Goal: Contribute content

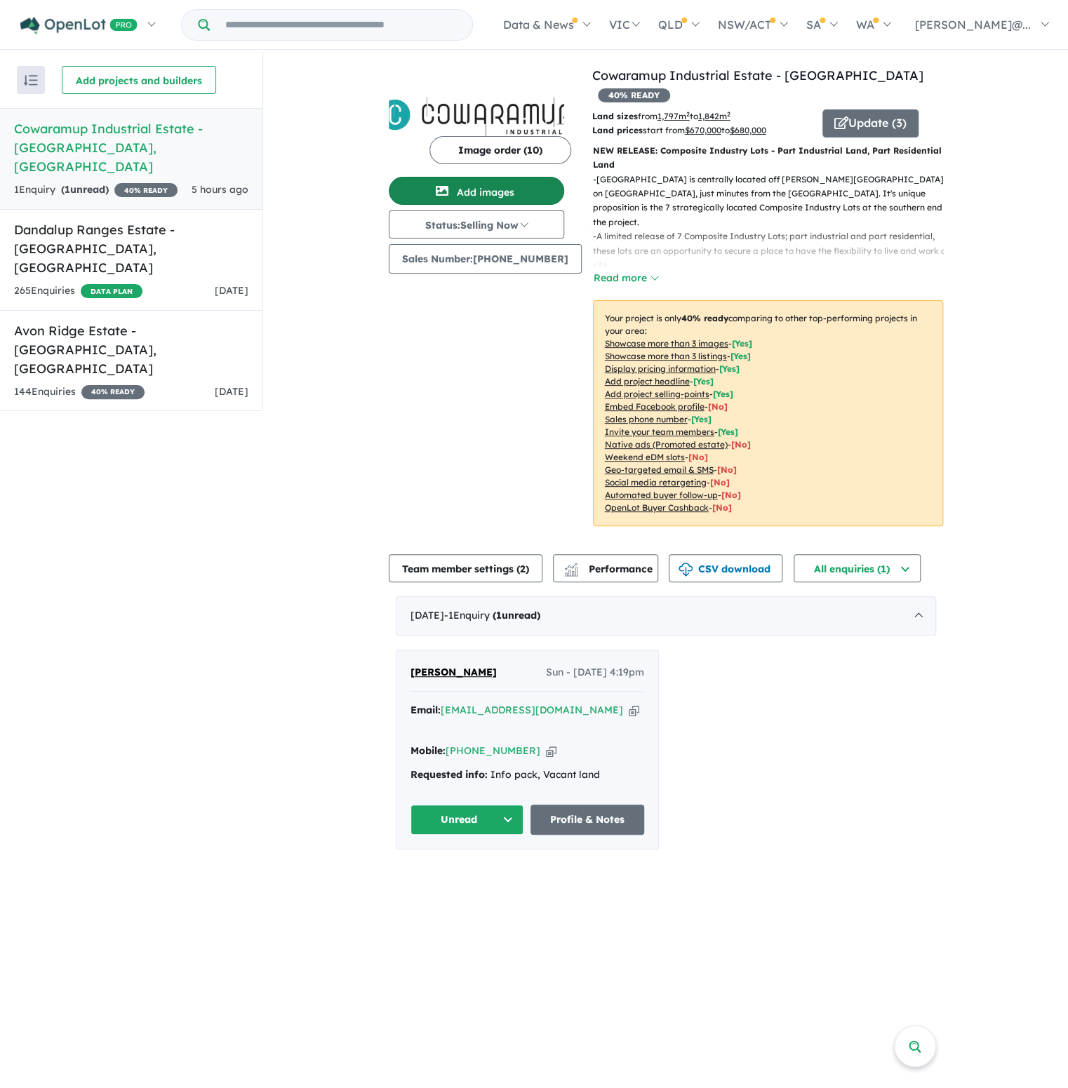
click at [525, 190] on button "Add images" at bounding box center [476, 191] width 175 height 28
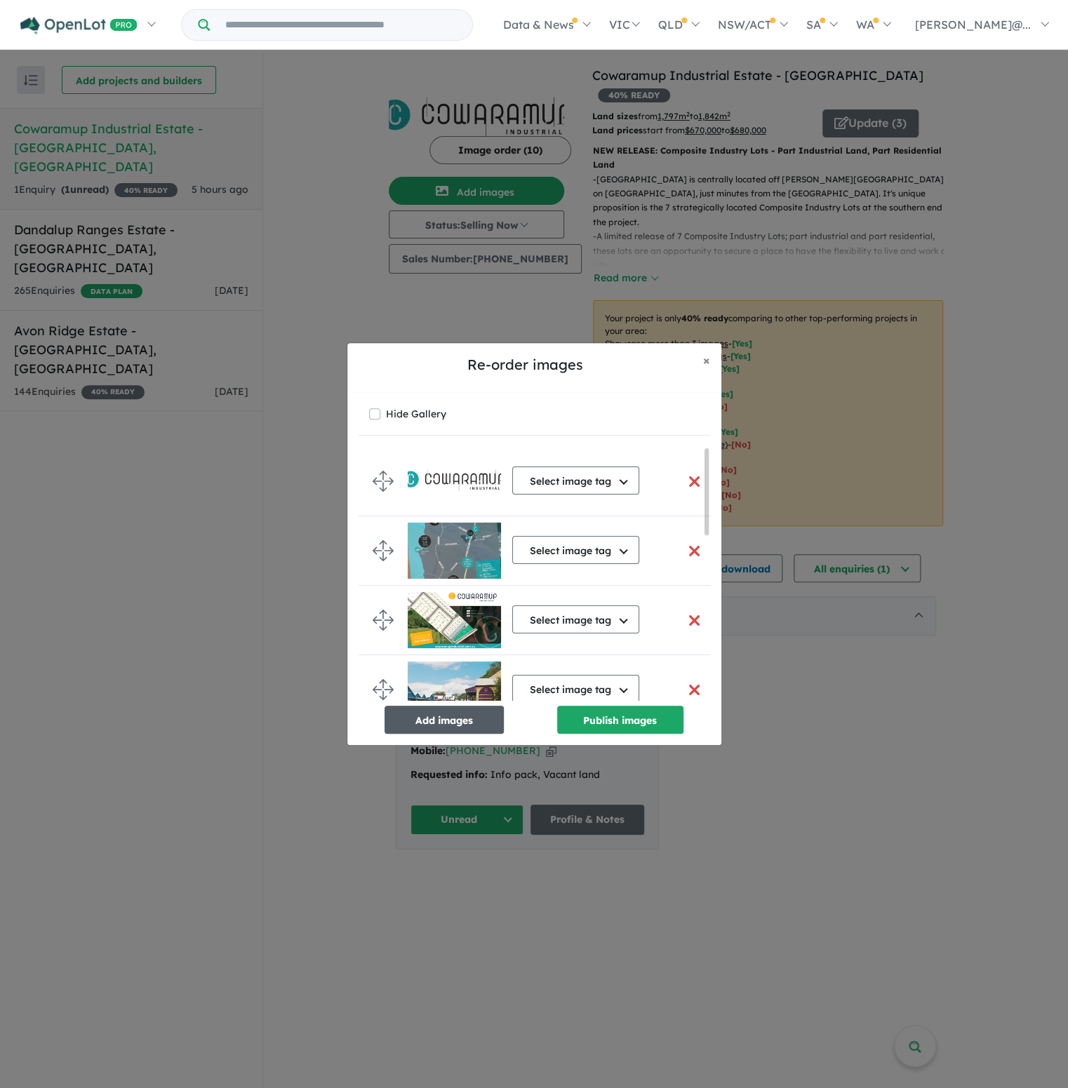
click at [439, 711] on button "Add images" at bounding box center [444, 720] width 119 height 28
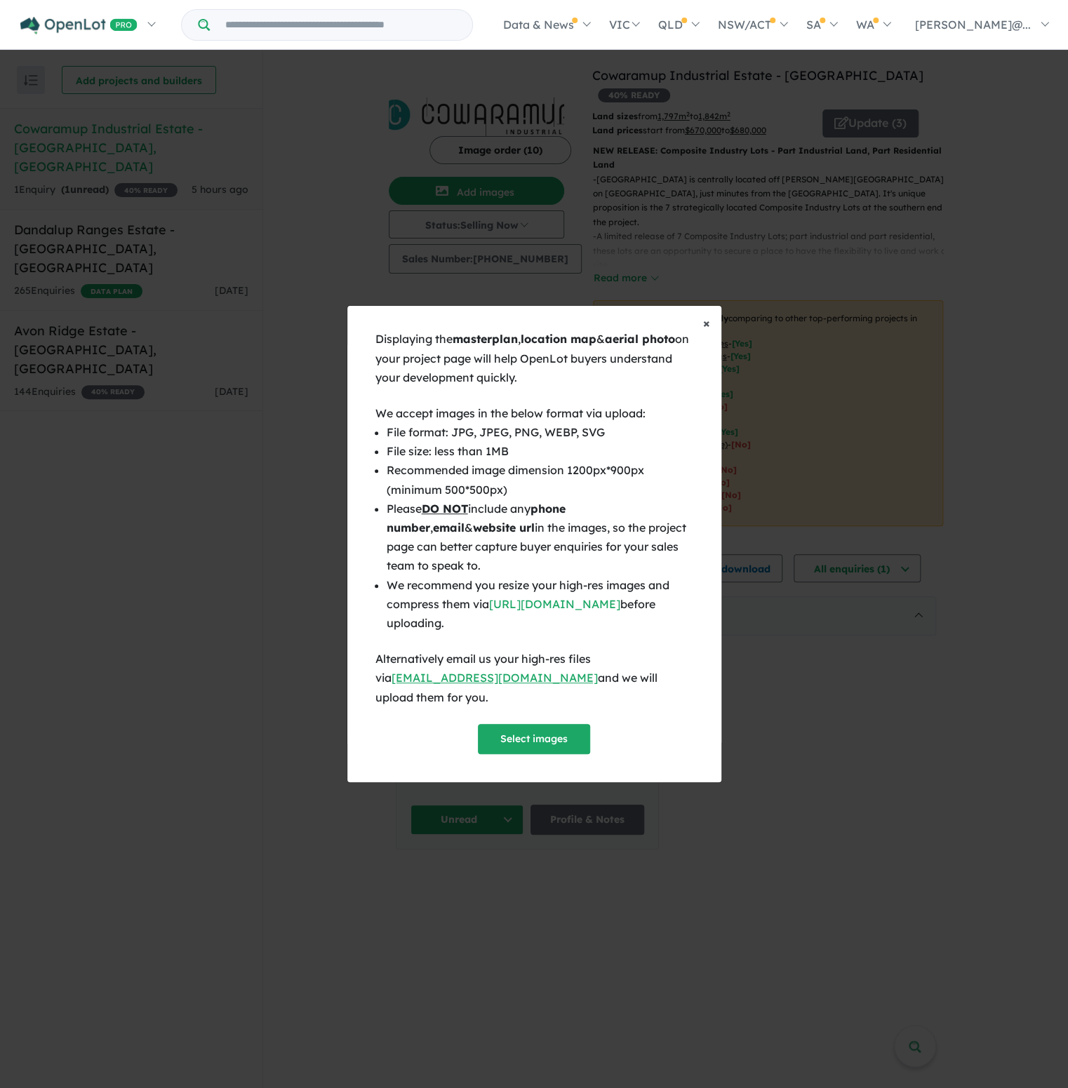
click at [706, 331] on span "×" at bounding box center [706, 323] width 7 height 16
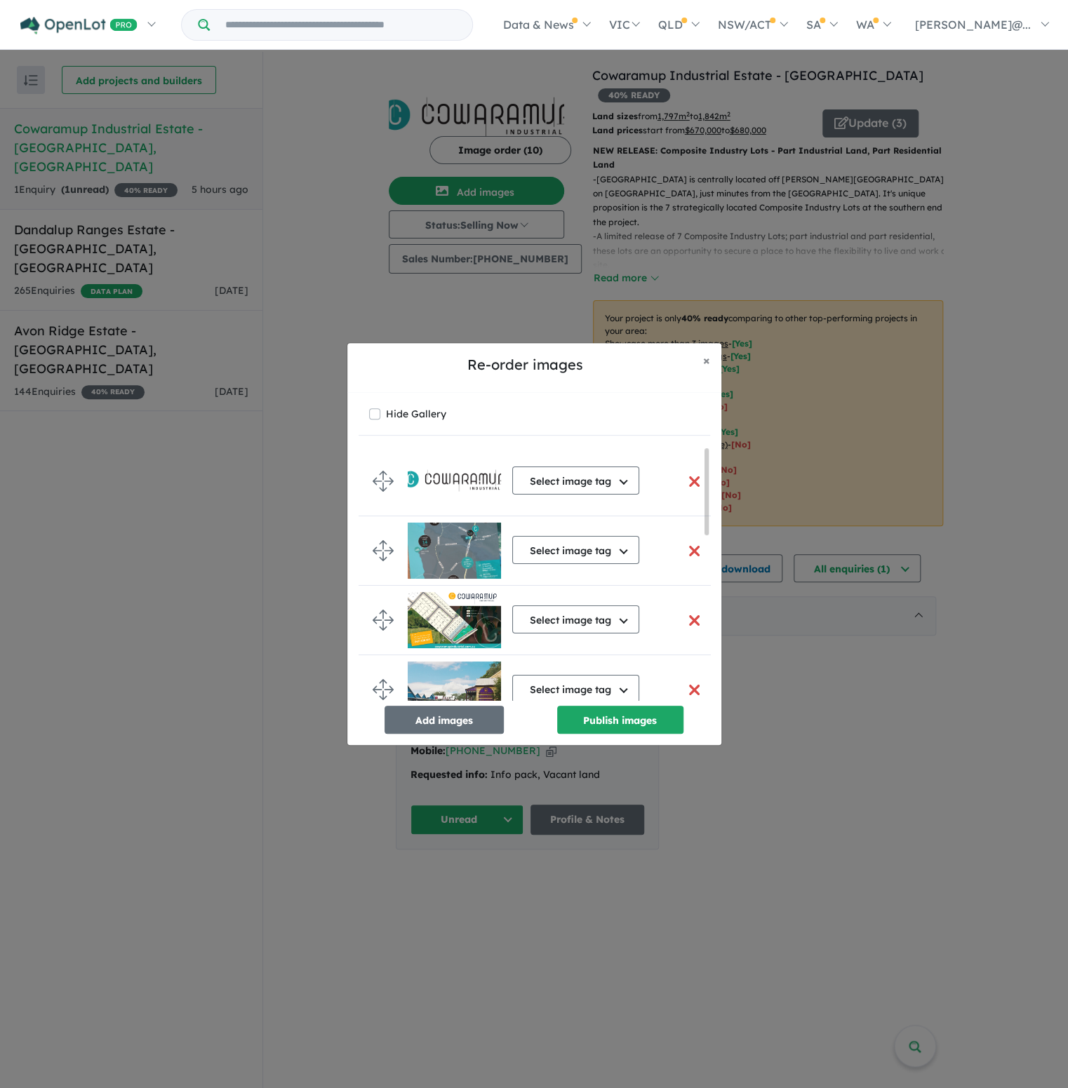
click at [690, 616] on button "button" at bounding box center [694, 621] width 29 height 30
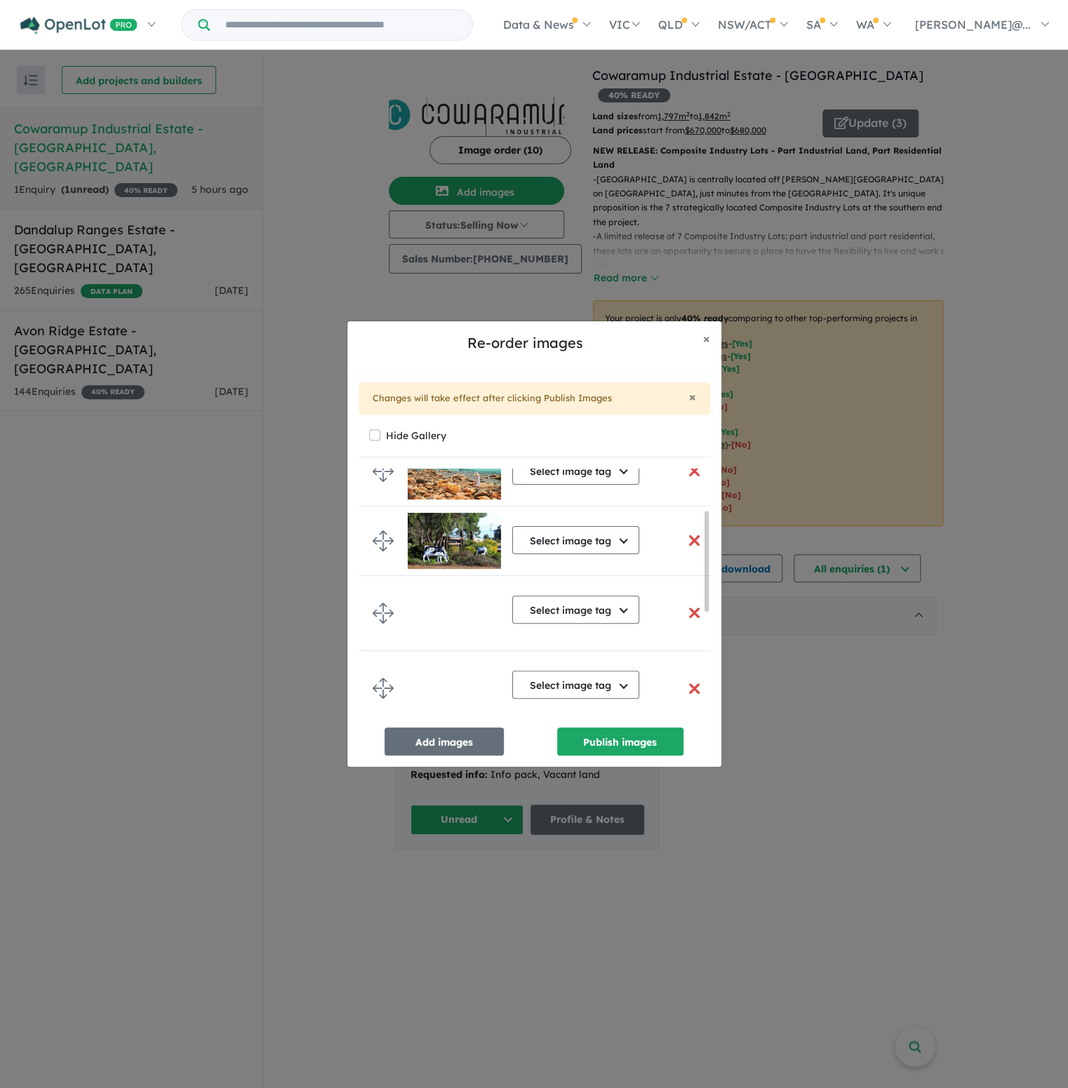
scroll to position [364, 0]
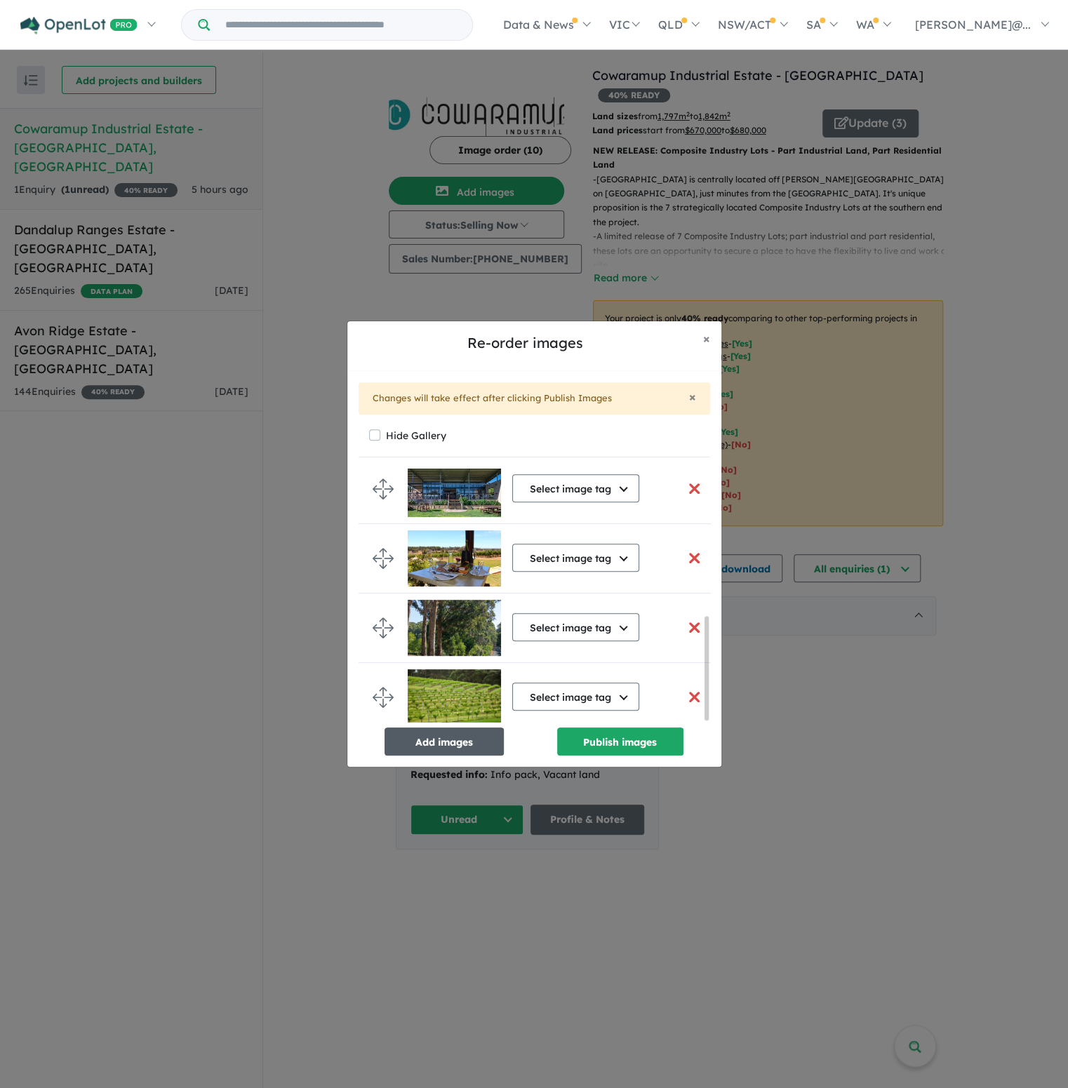
click at [451, 736] on button "Add images" at bounding box center [444, 742] width 119 height 28
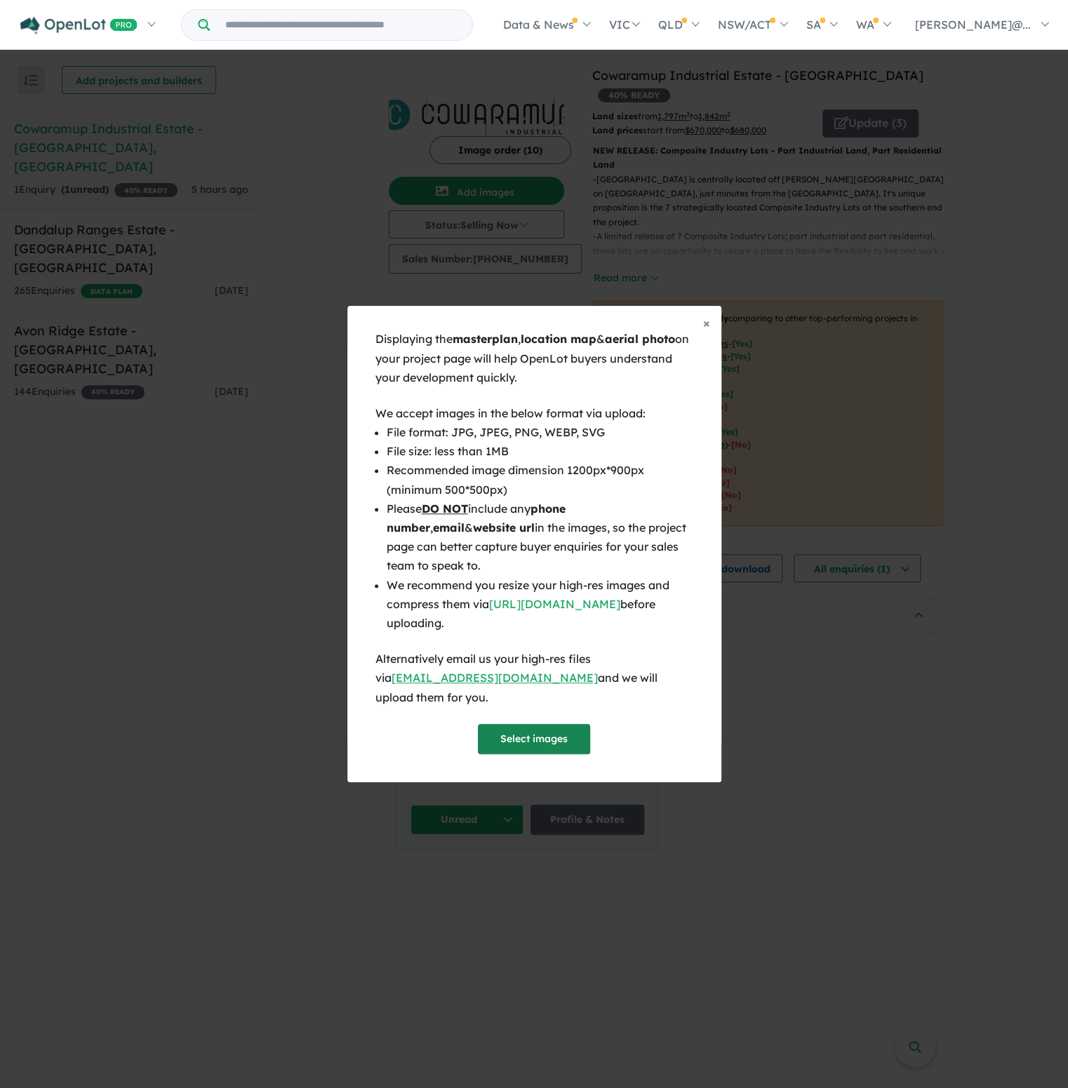
click at [546, 735] on button "Select images" at bounding box center [534, 739] width 112 height 30
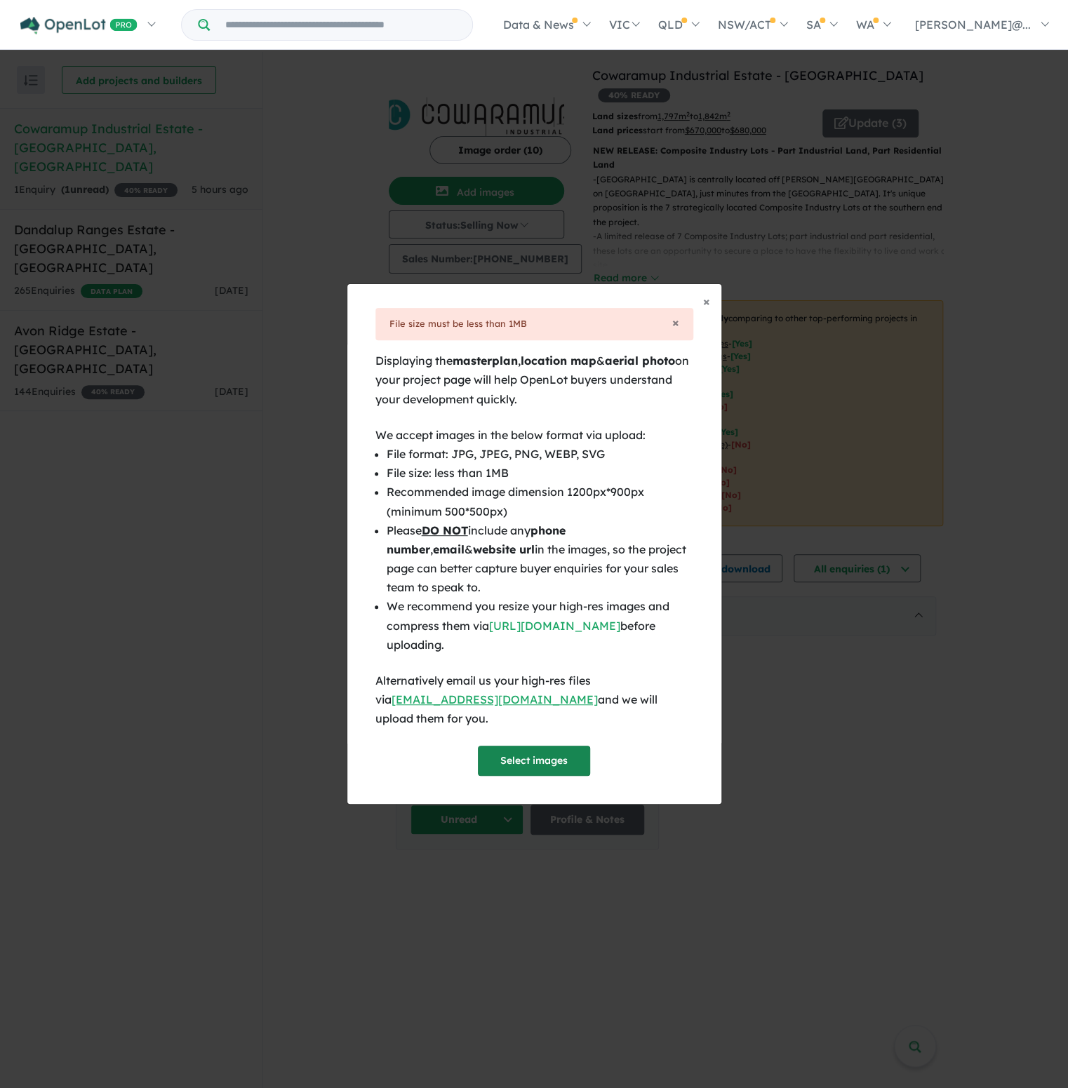
click at [530, 764] on button "Select images" at bounding box center [534, 761] width 112 height 30
click at [519, 751] on div at bounding box center [534, 544] width 1068 height 1088
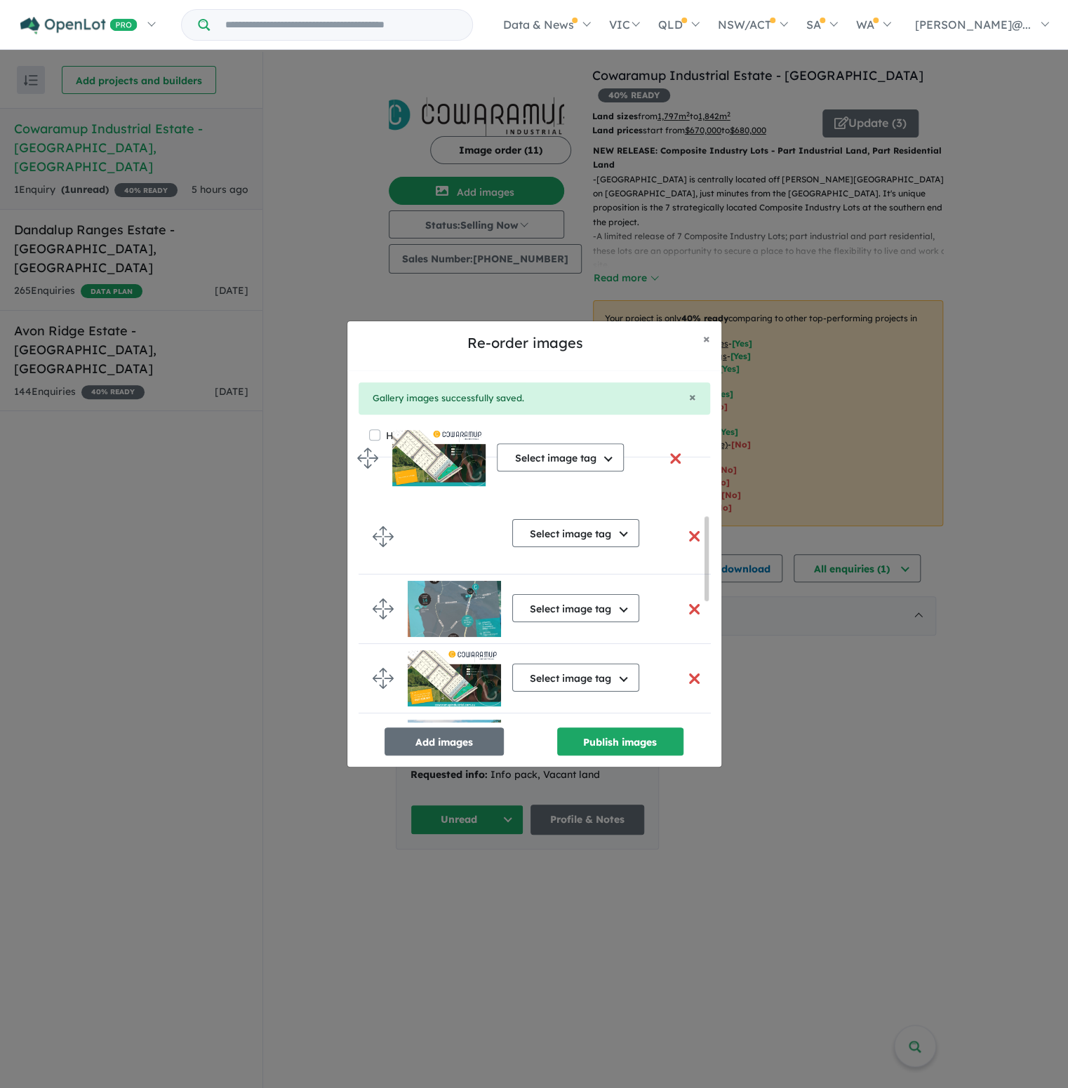
scroll to position [0, 0]
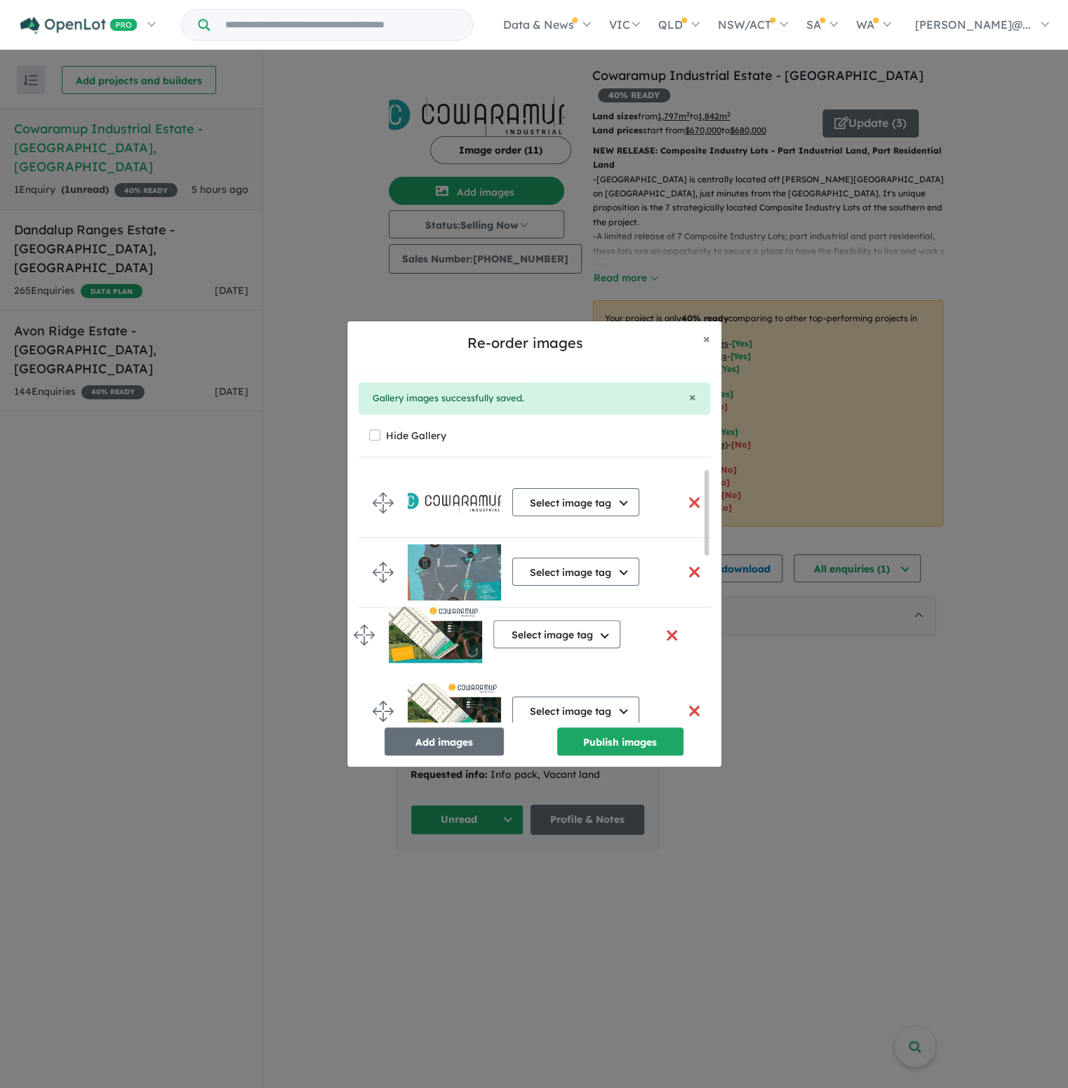
drag, startPoint x: 377, startPoint y: 692, endPoint x: 359, endPoint y: 634, distance: 61.0
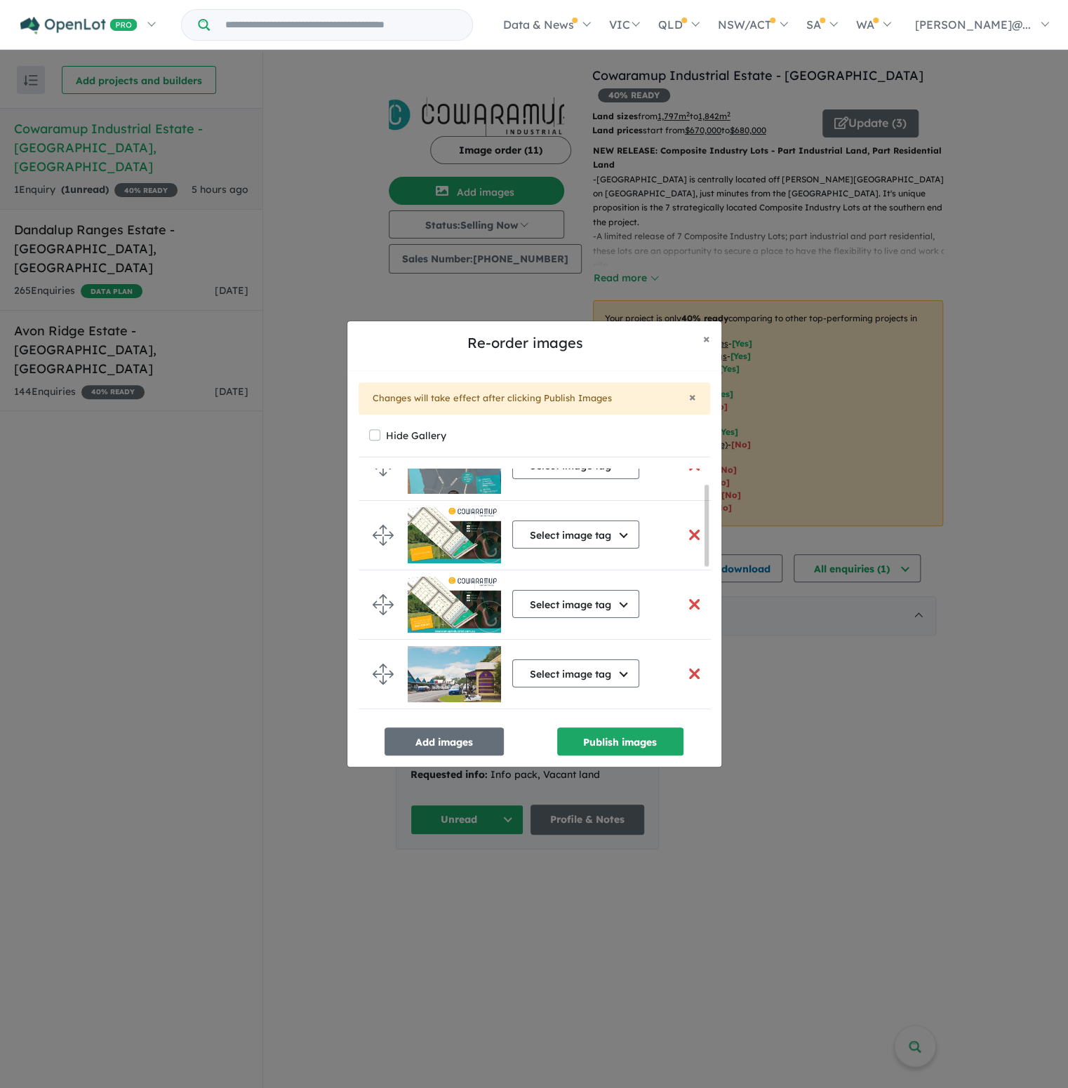
scroll to position [140, 0]
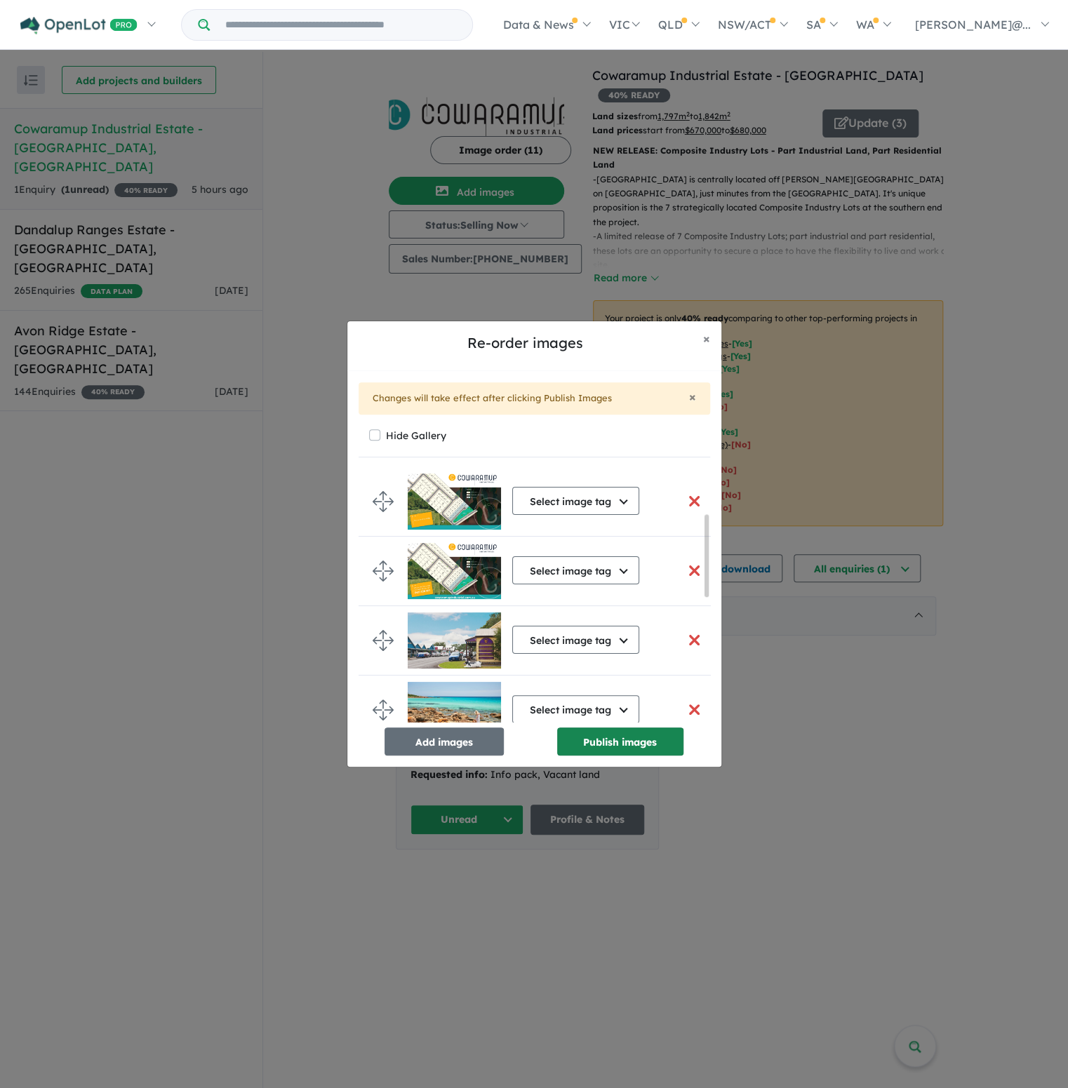
click at [596, 742] on button "Publish images" at bounding box center [620, 742] width 126 height 28
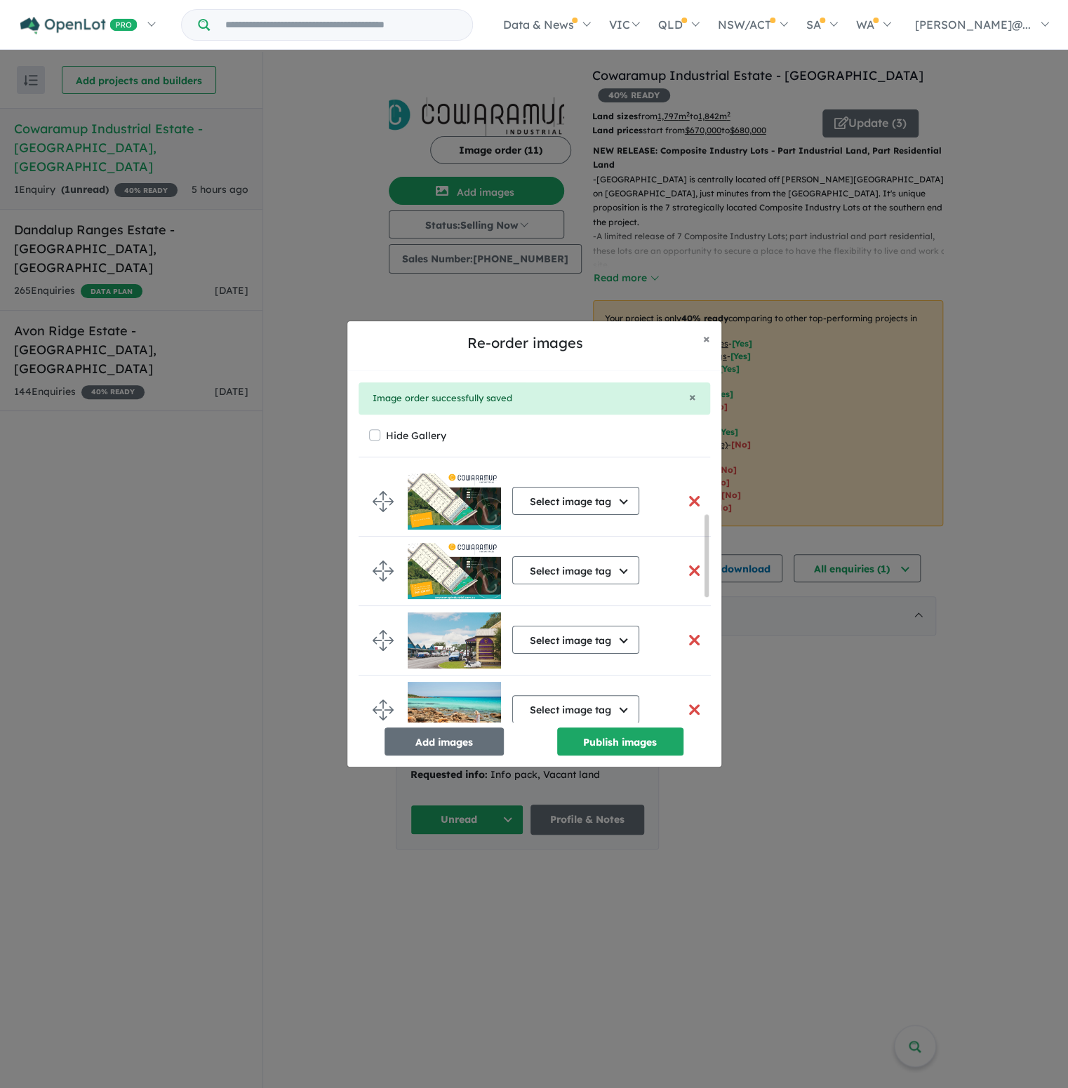
click at [682, 570] on button "button" at bounding box center [694, 571] width 29 height 30
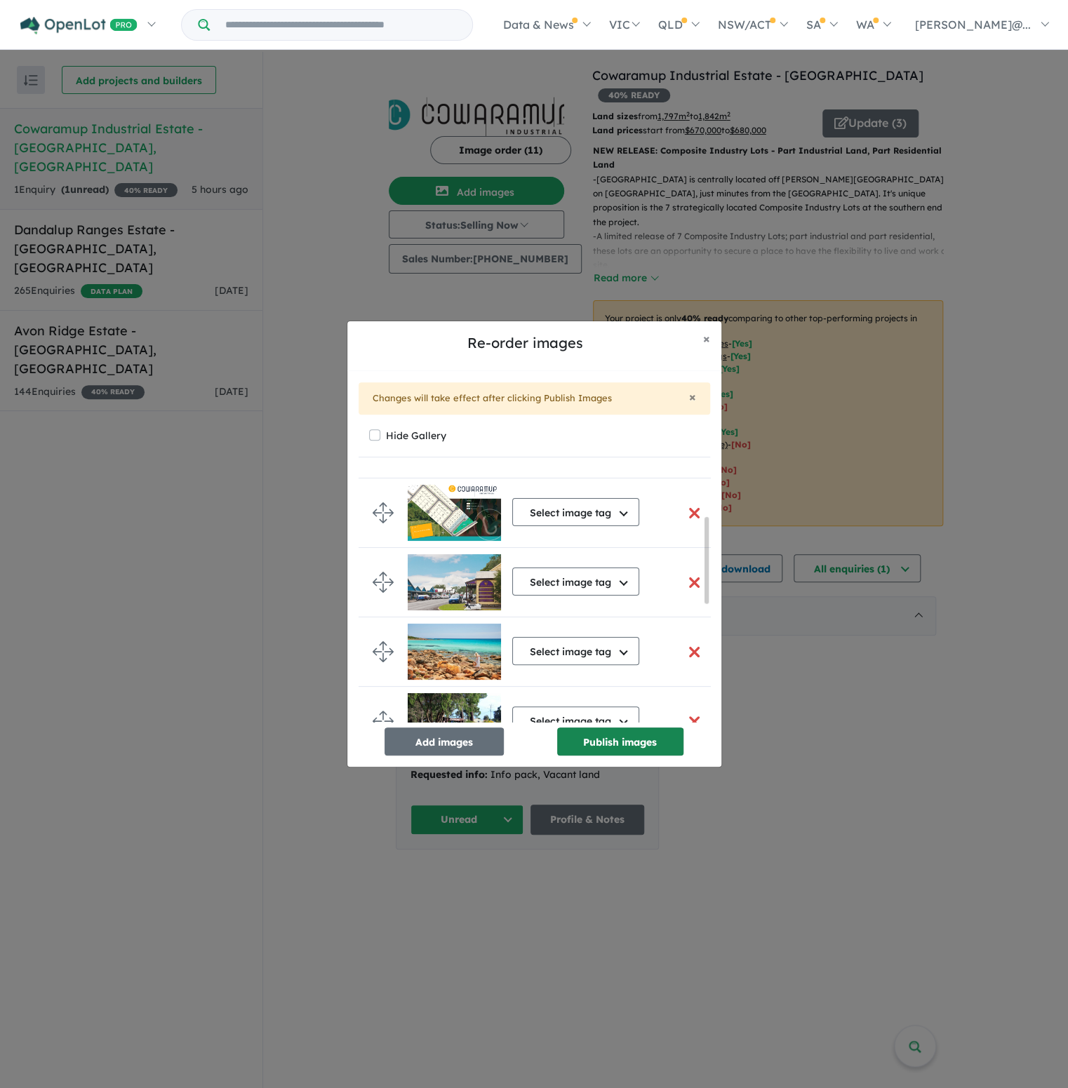
click at [623, 742] on button "Publish images" at bounding box center [620, 742] width 126 height 28
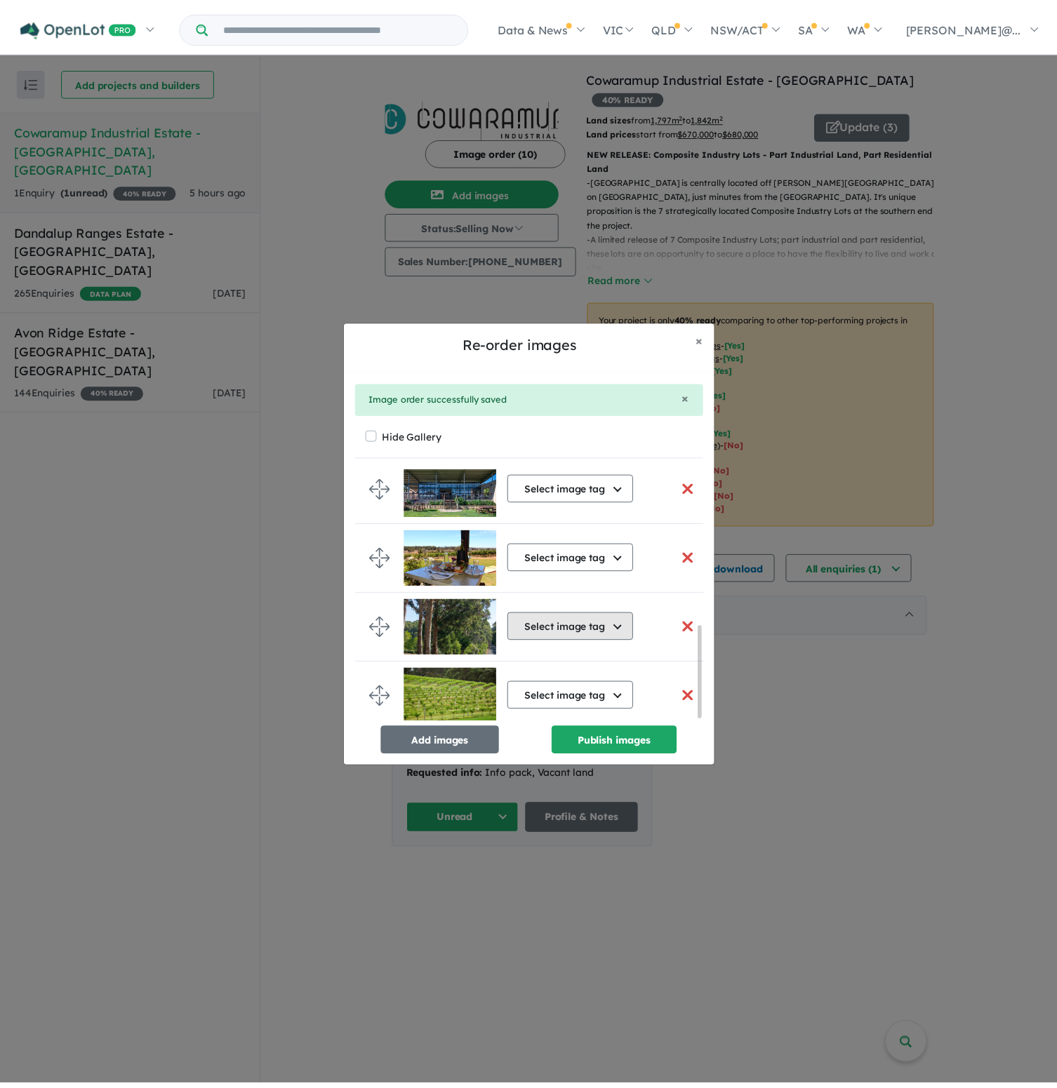
scroll to position [434, 0]
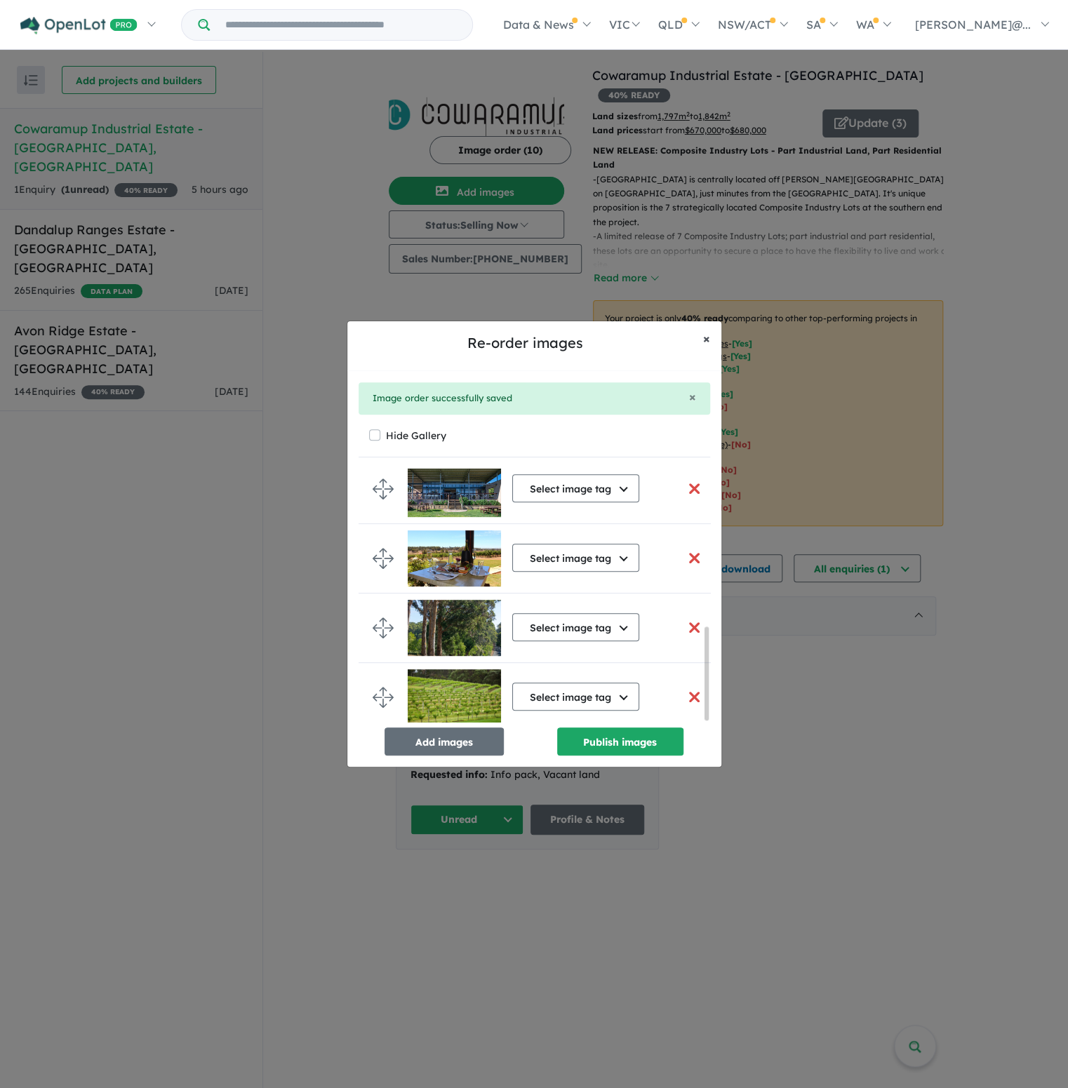
click at [707, 342] on span "×" at bounding box center [706, 338] width 7 height 16
